Goal: Task Accomplishment & Management: Manage account settings

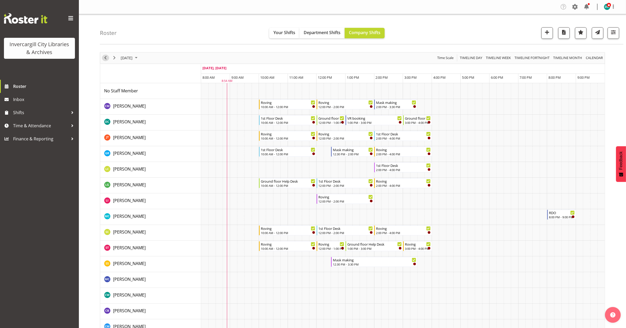
click at [108, 59] on span "Previous" at bounding box center [105, 58] width 6 height 7
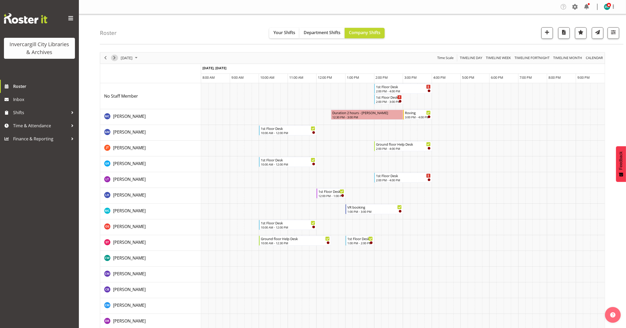
click at [115, 57] on span "Next" at bounding box center [114, 58] width 6 height 7
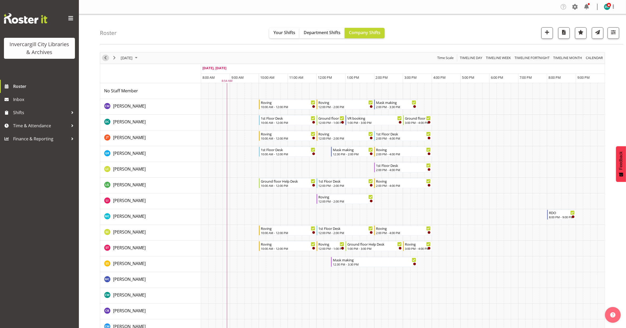
click at [104, 58] on span "Previous" at bounding box center [105, 58] width 6 height 7
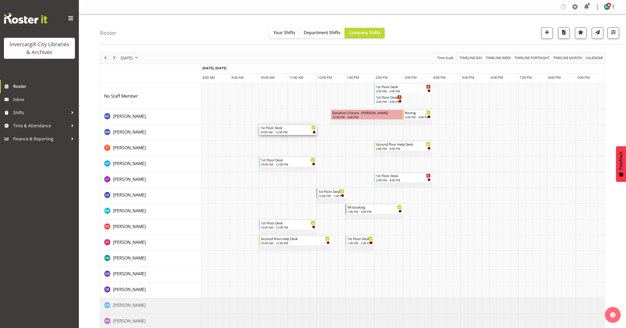
drag, startPoint x: 287, startPoint y: 112, endPoint x: 286, endPoint y: 137, distance: 25.8
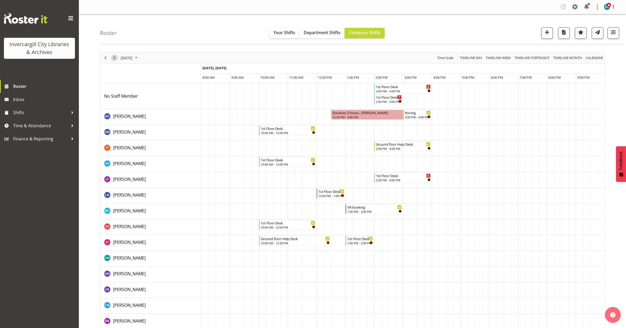
click at [114, 59] on span "Next" at bounding box center [114, 58] width 6 height 7
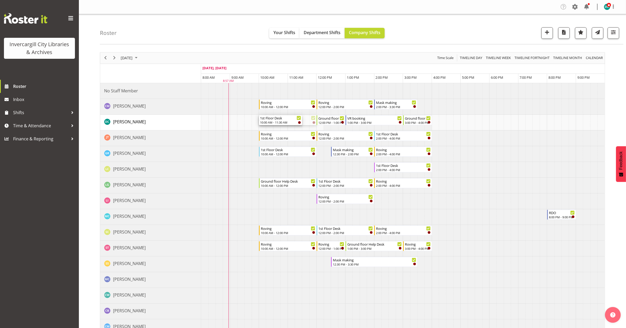
drag, startPoint x: 315, startPoint y: 120, endPoint x: 297, endPoint y: 118, distance: 18.2
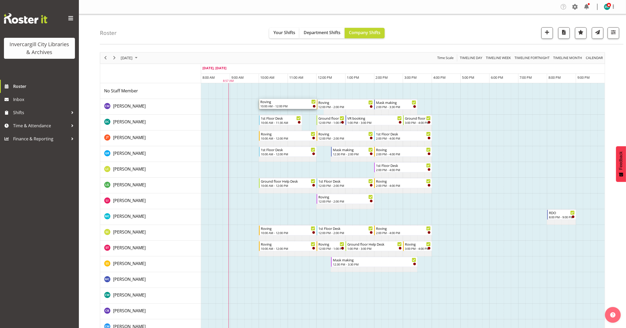
drag, startPoint x: 293, startPoint y: 90, endPoint x: 314, endPoint y: 108, distance: 27.4
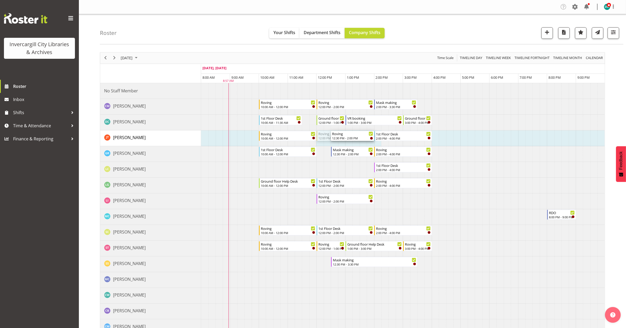
drag, startPoint x: 319, startPoint y: 137, endPoint x: 337, endPoint y: 139, distance: 18.5
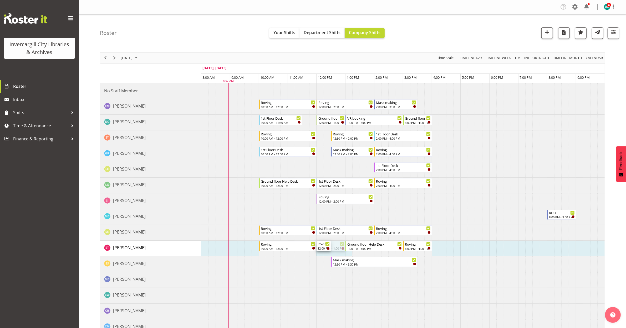
drag, startPoint x: 345, startPoint y: 246, endPoint x: 327, endPoint y: 245, distance: 18.2
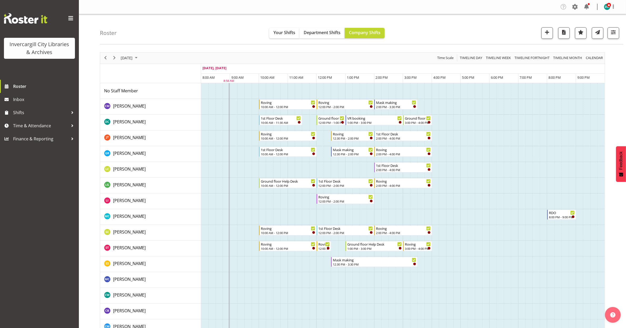
click at [358, 307] on td "Timeline Day of September 28, 2025" at bounding box center [355, 312] width 7 height 16
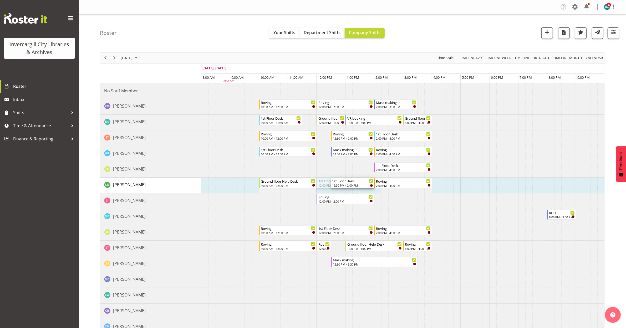
drag, startPoint x: 317, startPoint y: 183, endPoint x: 337, endPoint y: 184, distance: 19.2
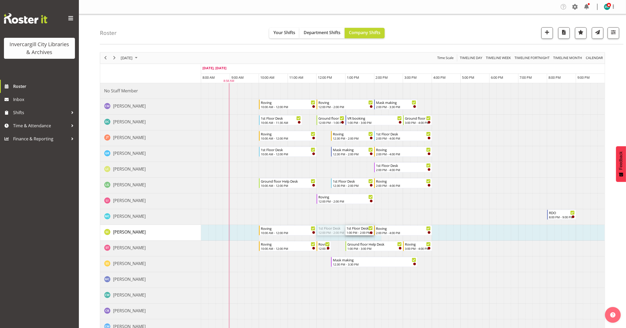
drag, startPoint x: 320, startPoint y: 232, endPoint x: 353, endPoint y: 234, distance: 32.9
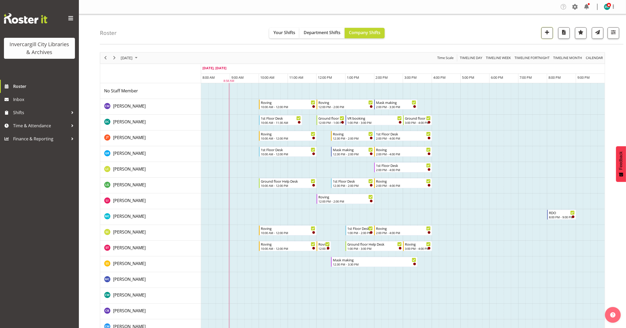
click at [550, 30] on button "button" at bounding box center [547, 33] width 12 height 12
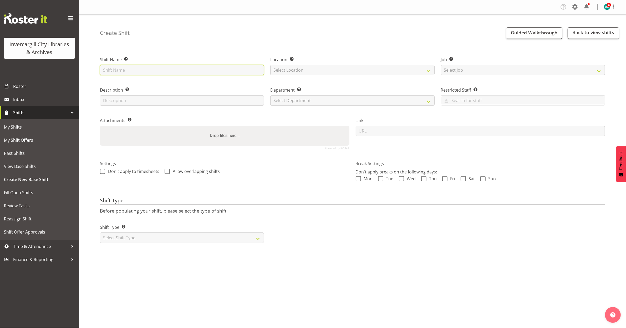
click at [147, 71] on input "text" at bounding box center [182, 70] width 164 height 11
type input "1st Floor Desk"
click at [325, 72] on select "Select Location [GEOGRAPHIC_DATA] [GEOGRAPHIC_DATA]" at bounding box center [352, 70] width 164 height 11
select select "1276"
click at [270, 65] on select "Select Location [GEOGRAPHIC_DATA] [GEOGRAPHIC_DATA]" at bounding box center [352, 70] width 164 height 11
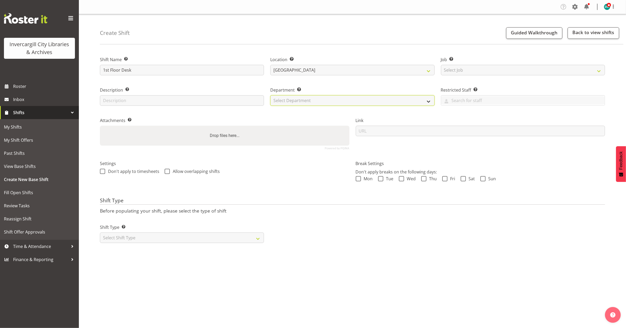
click at [305, 103] on select "Select Department Off Desk Public shifts" at bounding box center [352, 100] width 164 height 11
select select "921"
click at [270, 95] on select "Select Department Off Desk Public shifts" at bounding box center [352, 100] width 164 height 11
click at [104, 170] on span at bounding box center [102, 171] width 5 height 5
click at [103, 170] on input "Don't apply to timesheets" at bounding box center [101, 171] width 3 height 3
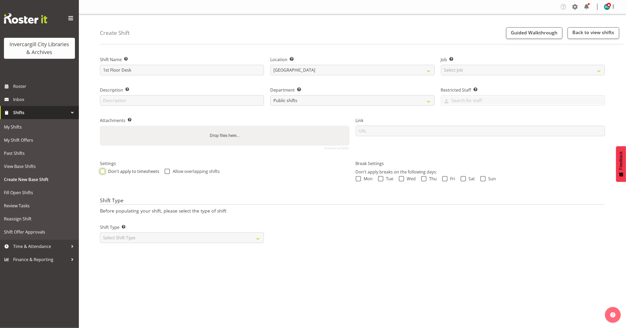
checkbox input "true"
click at [166, 172] on span at bounding box center [167, 171] width 5 height 5
click at [166, 172] on input "Allow overlapping shifts" at bounding box center [166, 171] width 3 height 3
checkbox input "true"
click at [180, 243] on select "Select Shift Type One Off Shift Recurring Shift Rotating Shift" at bounding box center [182, 238] width 164 height 11
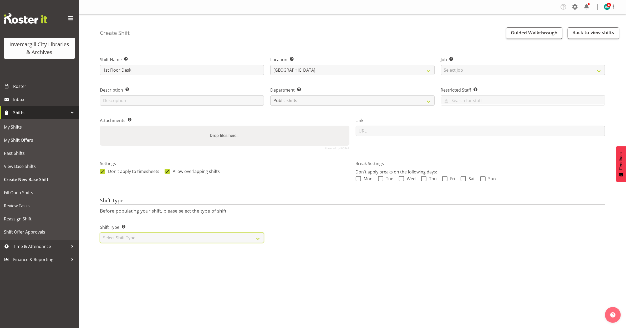
select select "one_off"
click at [100, 233] on select "Select Shift Type One Off Shift Recurring Shift Rotating Shift" at bounding box center [182, 238] width 164 height 11
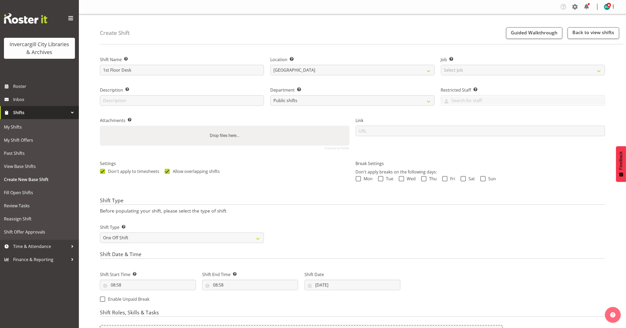
drag, startPoint x: 392, startPoint y: 217, endPoint x: 392, endPoint y: 219, distance: 2.7
click at [393, 218] on div "Shift Type Before populating your shift, please select the type of shift Shift …" at bounding box center [352, 222] width 505 height 49
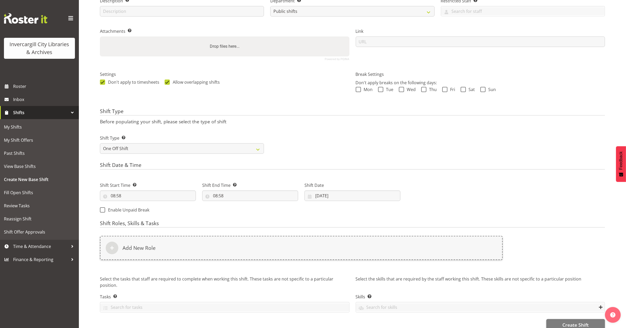
scroll to position [99, 0]
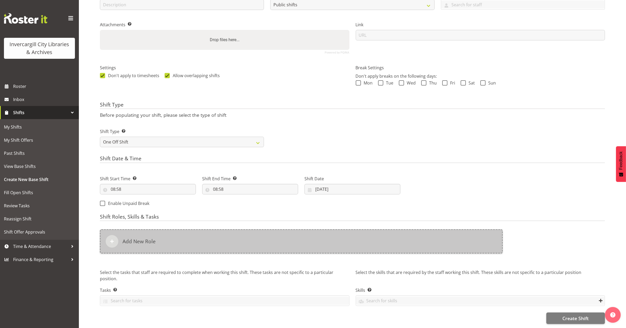
drag, startPoint x: 127, startPoint y: 244, endPoint x: 130, endPoint y: 246, distance: 3.6
click at [130, 246] on div "Add New Role" at bounding box center [301, 242] width 403 height 24
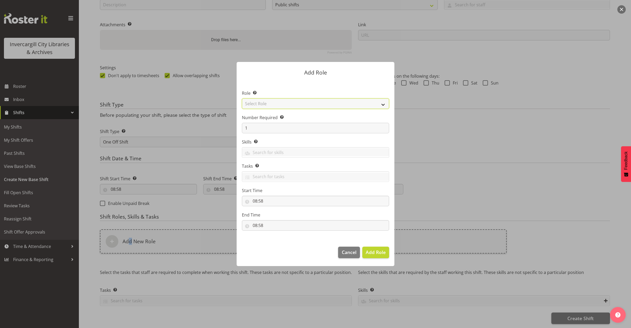
click at [277, 105] on select "Select Role 1st floor desk AQ operator Business Support Team member Casual Cust…" at bounding box center [315, 104] width 147 height 11
select select "1548"
click at [242, 99] on select "Select Role 1st floor desk AQ operator Business Support Team member Casual Cust…" at bounding box center [315, 104] width 147 height 11
click at [371, 250] on span "Add Role" at bounding box center [376, 252] width 20 height 6
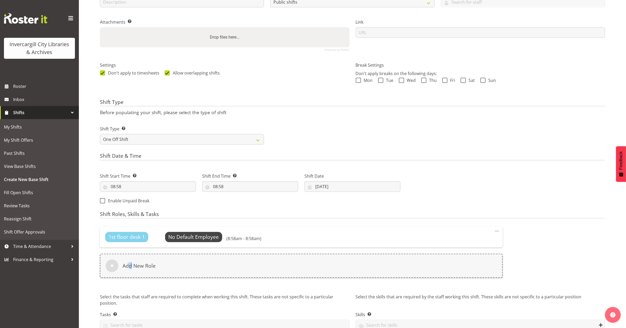
click at [495, 230] on span at bounding box center [497, 231] width 6 height 6
click at [461, 254] on link "Delete" at bounding box center [474, 252] width 50 height 9
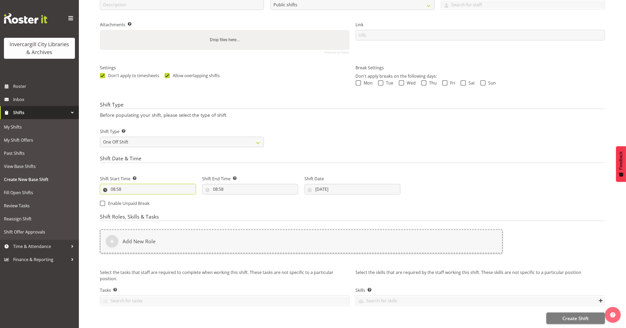
click at [129, 187] on input "08:58" at bounding box center [148, 189] width 96 height 11
click at [135, 201] on select "00 01 02 03 04 05 06 07 08 09 10 11 12 13 14 15 16 17 18 19 20 21 22 23" at bounding box center [136, 203] width 12 height 11
select select "12"
type input "12:58"
click at [148, 201] on select "00 01 02 03 04 05 06 07 08 09 10 11 12 13 14 15 16 17 18 19 20 21 22 23 24 25 2…" at bounding box center [149, 203] width 12 height 11
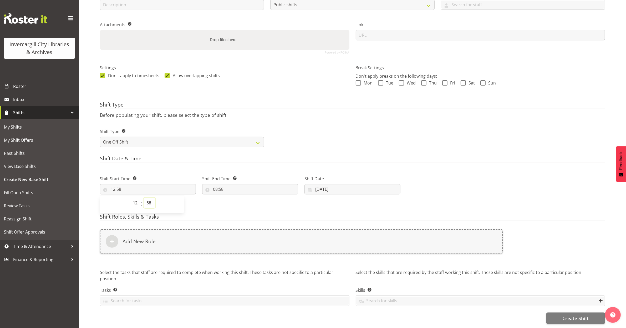
select select "0"
click at [143, 198] on select "00 01 02 03 04 05 06 07 08 09 10 11 12 13 14 15 16 17 18 19 20 21 22 23 24 25 2…" at bounding box center [149, 203] width 12 height 11
type input "12:00"
click at [216, 186] on input "08:58" at bounding box center [250, 189] width 96 height 11
click at [235, 207] on span "00 01 02 03 04 05 06 07 08 09 10 11 12 13 14 15 16 17 18 19 20 21 22 23" at bounding box center [238, 204] width 12 height 13
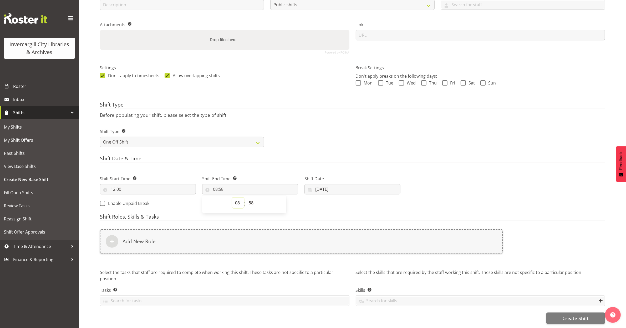
click at [238, 201] on select "00 01 02 03 04 05 06 07 08 09 10 11 12 13 14 15 16 17 18 19 20 21 22 23" at bounding box center [238, 203] width 12 height 11
select select "12"
type input "12:58"
click at [251, 202] on select "00 01 02 03 04 05 06 07 08 09 10 11 12 13 14 15 16 17 18 19 20 21 22 23 24 25 2…" at bounding box center [252, 203] width 12 height 11
select select "30"
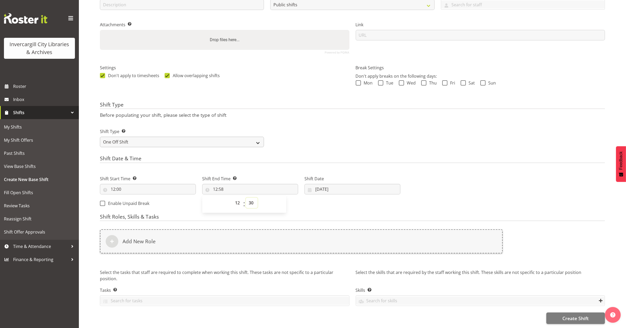
click at [246, 198] on select "00 01 02 03 04 05 06 07 08 09 10 11 12 13 14 15 16 17 18 19 20 21 22 23 24 25 2…" at bounding box center [252, 203] width 12 height 11
type input "12:30"
click at [313, 207] on div "Shift Start Time Set the time of the day you wish this shift to start 12:00 00 …" at bounding box center [250, 189] width 307 height 43
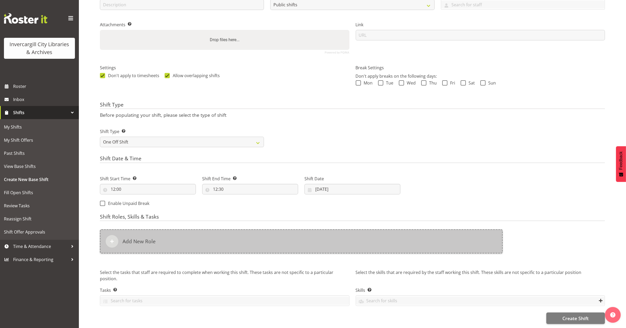
click at [140, 242] on h6 "Add New Role" at bounding box center [138, 242] width 33 height 6
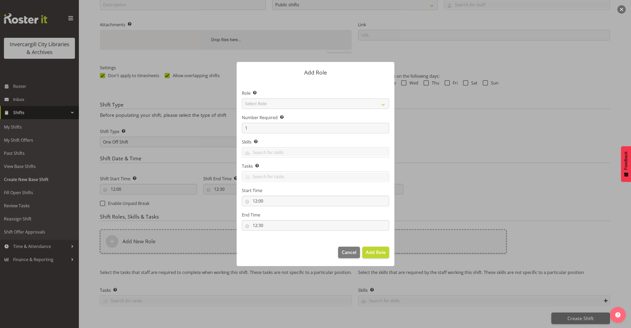
click at [289, 105] on section "Role Select the role you wish to add to the shift. Select Role 1st floor desk A…" at bounding box center [316, 161] width 158 height 161
click at [290, 105] on select "Select Role 1st floor desk AQ operator Business Support Team member Casual Cust…" at bounding box center [315, 104] width 147 height 11
select select "1548"
click at [242, 99] on select "Select Role 1st floor desk AQ operator Business Support Team member Casual Cust…" at bounding box center [315, 104] width 147 height 11
click at [381, 254] on span "Add Role" at bounding box center [376, 252] width 20 height 6
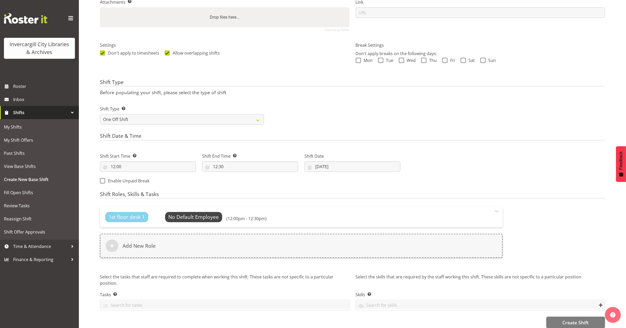
scroll to position [128, 0]
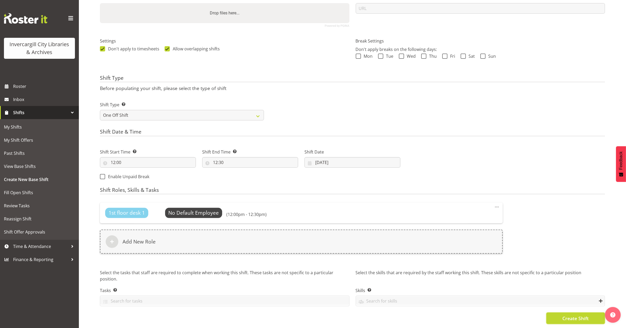
click at [566, 315] on span "Create Shift" at bounding box center [575, 318] width 26 height 7
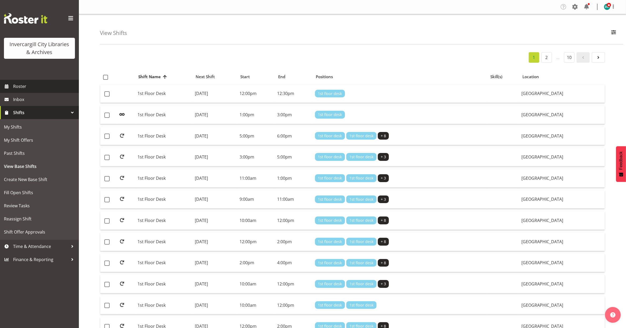
click at [17, 90] on span "Roster" at bounding box center [44, 87] width 63 height 8
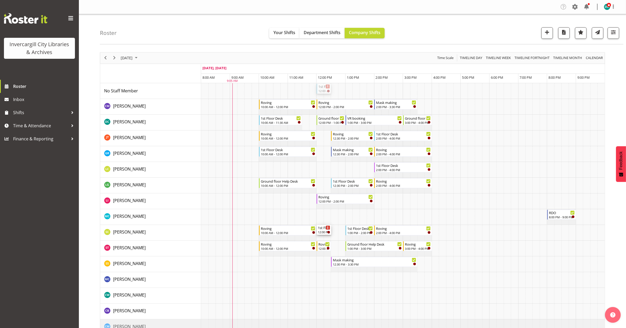
drag, startPoint x: 323, startPoint y: 87, endPoint x: 322, endPoint y: 232, distance: 145.3
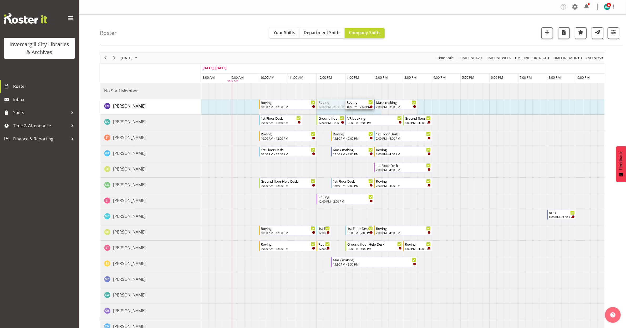
drag, startPoint x: 319, startPoint y: 104, endPoint x: 352, endPoint y: 111, distance: 33.9
drag, startPoint x: 316, startPoint y: 104, endPoint x: 327, endPoint y: 107, distance: 11.3
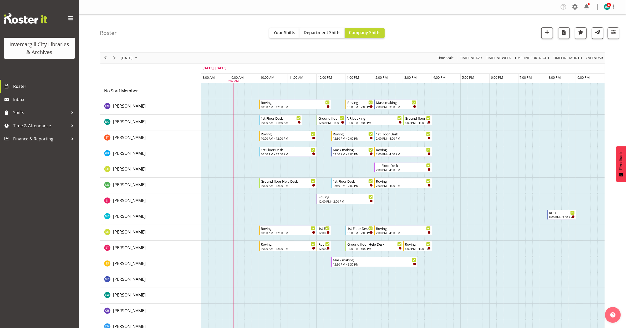
click at [121, 30] on div "Roster Your Shifts Department Shifts Company Shifts All Locations Clear Bluff L…" at bounding box center [361, 29] width 523 height 30
drag, startPoint x: 178, startPoint y: 24, endPoint x: 191, endPoint y: 23, distance: 12.9
click at [178, 24] on div "Roster Your Shifts Department Shifts Company Shifts All Locations Clear Bluff L…" at bounding box center [361, 29] width 523 height 30
click at [107, 57] on span "Previous" at bounding box center [105, 58] width 6 height 7
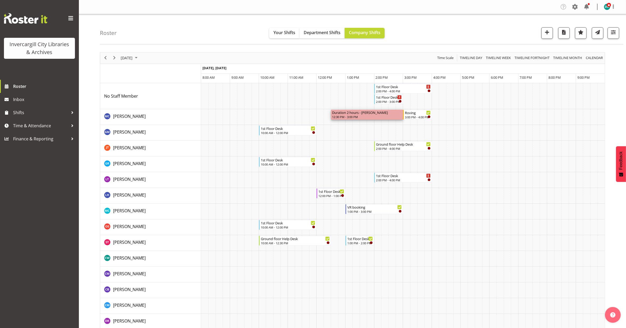
click at [357, 116] on div "12:30 PM - 3:00 PM" at bounding box center [367, 117] width 70 height 4
click at [357, 115] on div "12:30 PM - 3:00 PM" at bounding box center [367, 117] width 70 height 4
click at [114, 57] on span "Next" at bounding box center [114, 58] width 6 height 7
